Goal: Download file/media

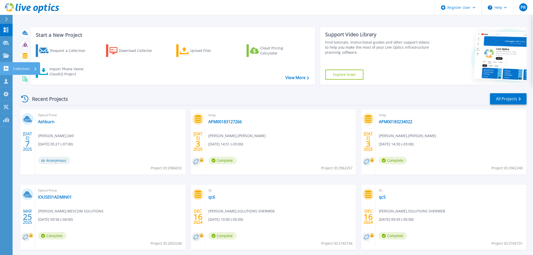
click at [17, 69] on p "Collectors" at bounding box center [21, 68] width 17 height 13
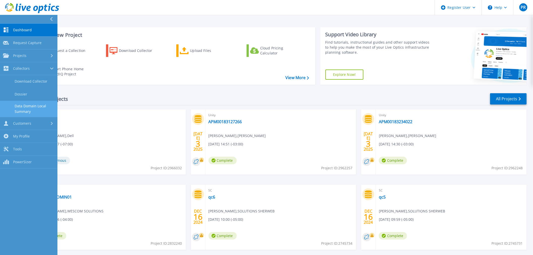
click at [32, 107] on link "Data Domain Local Summary" at bounding box center [28, 109] width 57 height 16
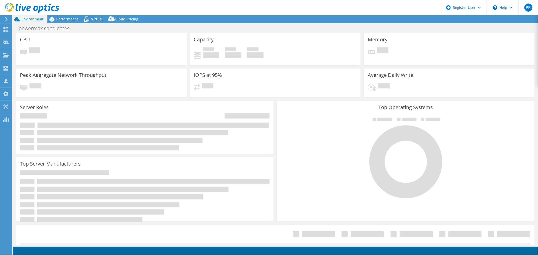
select select "USD"
select select "[GEOGRAPHIC_DATA]"
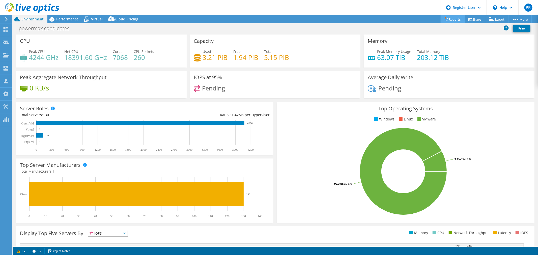
click at [449, 17] on link "Reports" at bounding box center [452, 19] width 24 height 8
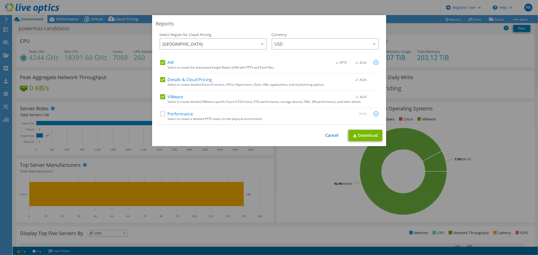
click at [160, 112] on label "Performance" at bounding box center [176, 113] width 33 height 5
click at [0, 0] on input "Performance" at bounding box center [0, 0] width 0 height 0
click at [364, 135] on link "Download" at bounding box center [365, 135] width 34 height 11
click at [328, 136] on link "Cancel" at bounding box center [331, 135] width 13 height 5
